Goal: Navigation & Orientation: Understand site structure

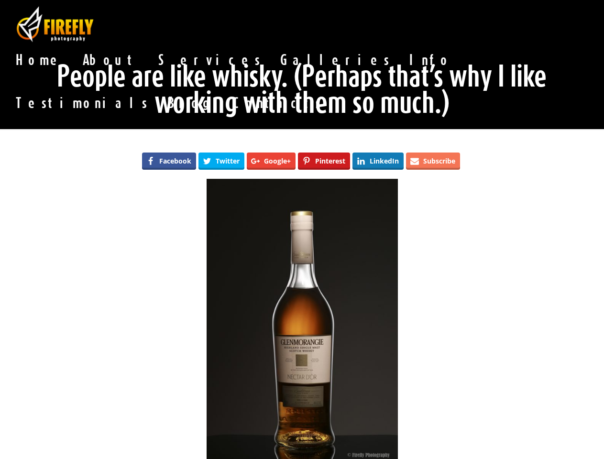
click at [302, 230] on img at bounding box center [302, 322] width 191 height 287
click at [149, 50] on span "About" at bounding box center [111, 59] width 76 height 19
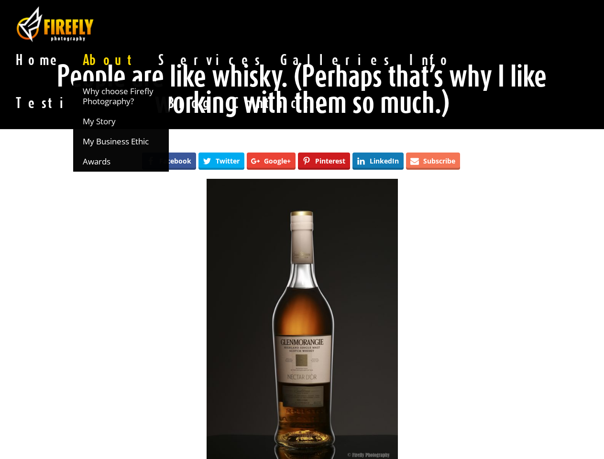
click at [271, 50] on span "Services" at bounding box center [210, 59] width 122 height 19
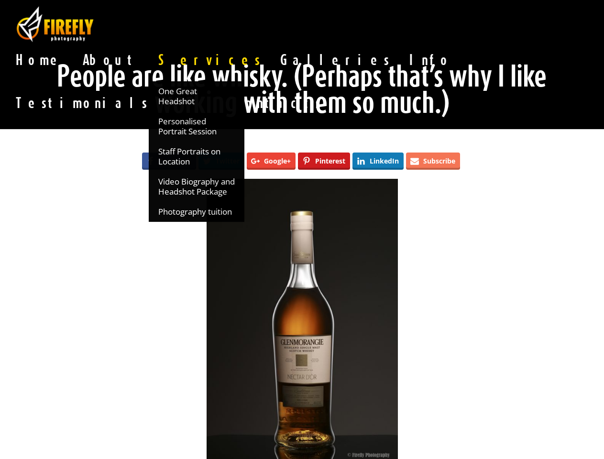
click at [400, 50] on span "Info" at bounding box center [431, 59] width 62 height 19
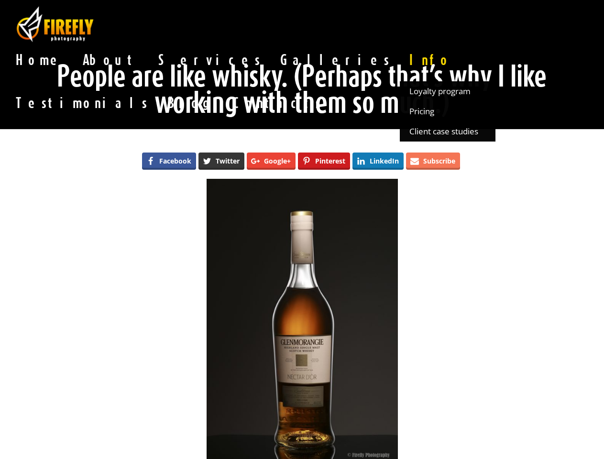
click at [221, 161] on span "Twitter" at bounding box center [228, 161] width 24 height 7
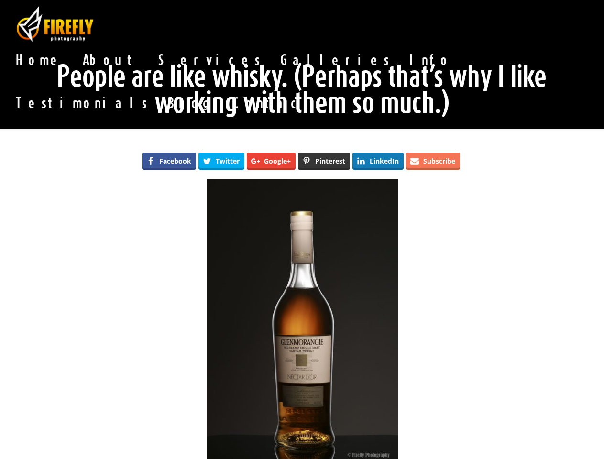
click at [324, 161] on span "Pinterest" at bounding box center [330, 161] width 30 height 7
click at [433, 161] on span "Subscribe" at bounding box center [439, 161] width 32 height 7
